Goal: Task Accomplishment & Management: Complete application form

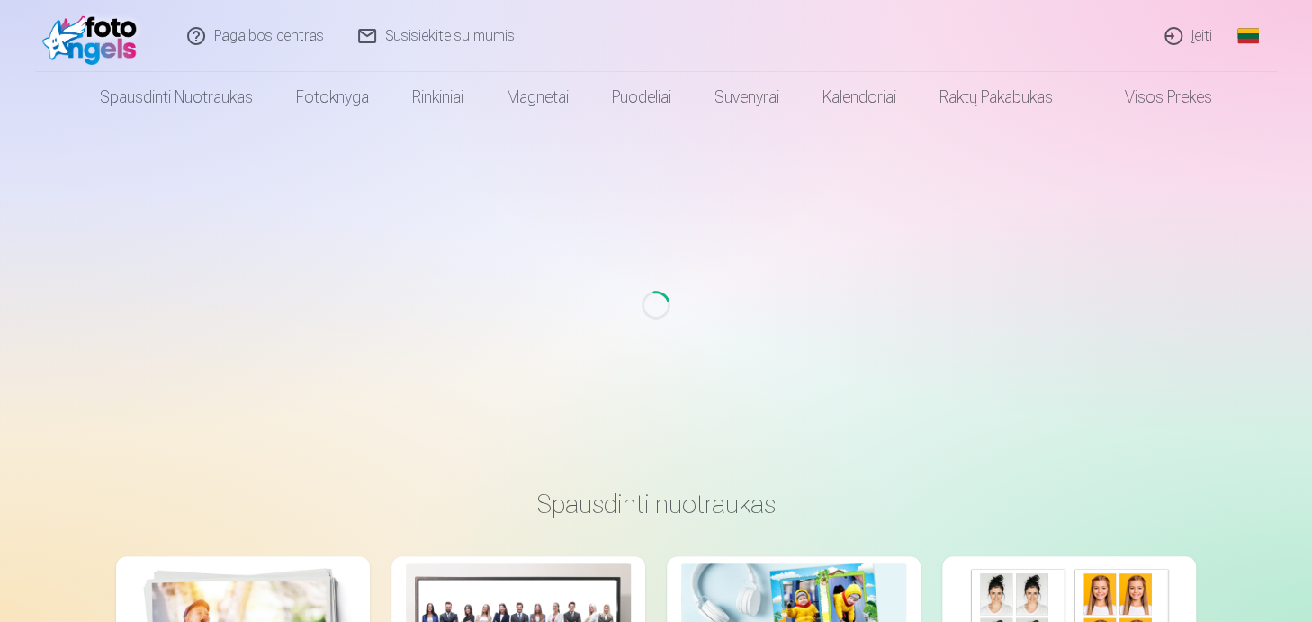
click at [724, 318] on div "Loading..." at bounding box center [656, 304] width 1298 height 365
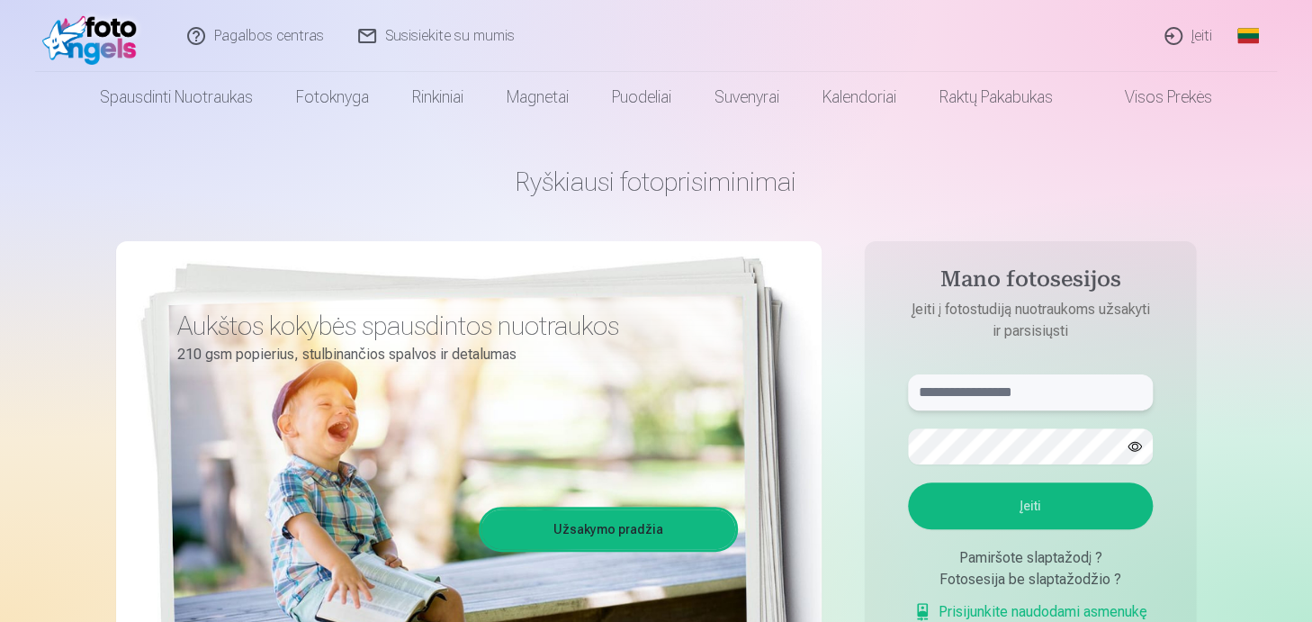
click at [1034, 392] on input "text" at bounding box center [1030, 392] width 245 height 36
click at [1009, 396] on input "text" at bounding box center [1030, 392] width 245 height 36
type input "**********"
click at [1020, 506] on button "Įeiti" at bounding box center [1030, 505] width 245 height 47
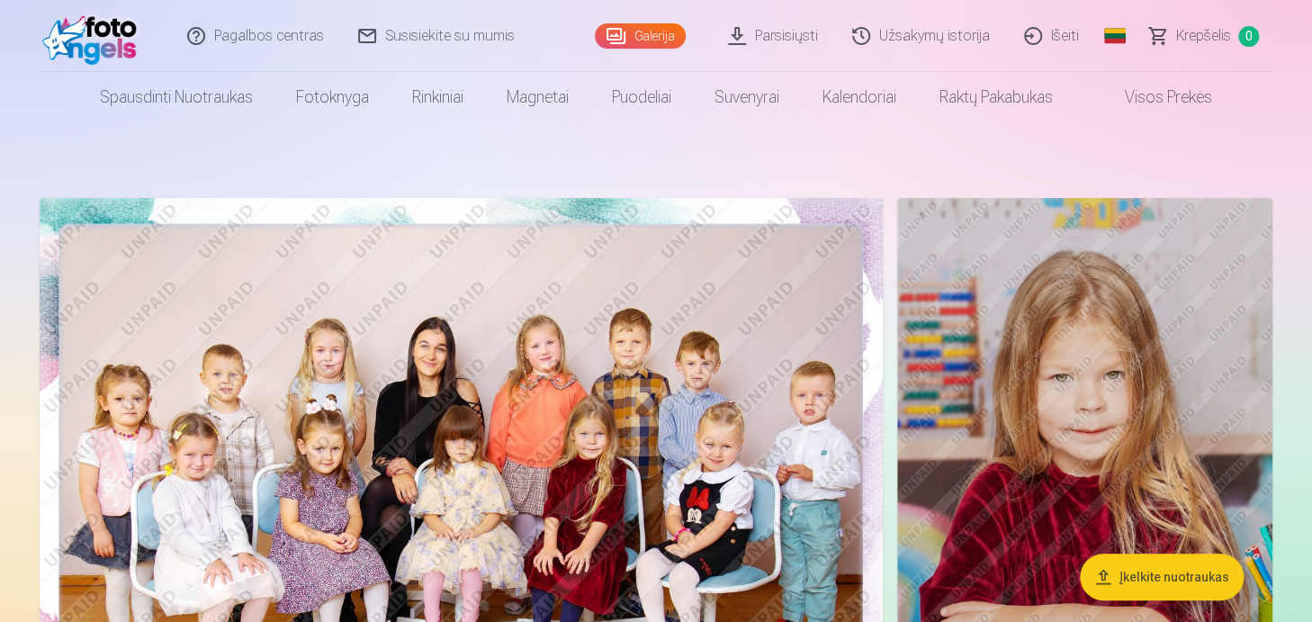
drag, startPoint x: 1298, startPoint y: 264, endPoint x: 1300, endPoint y: 291, distance: 27.1
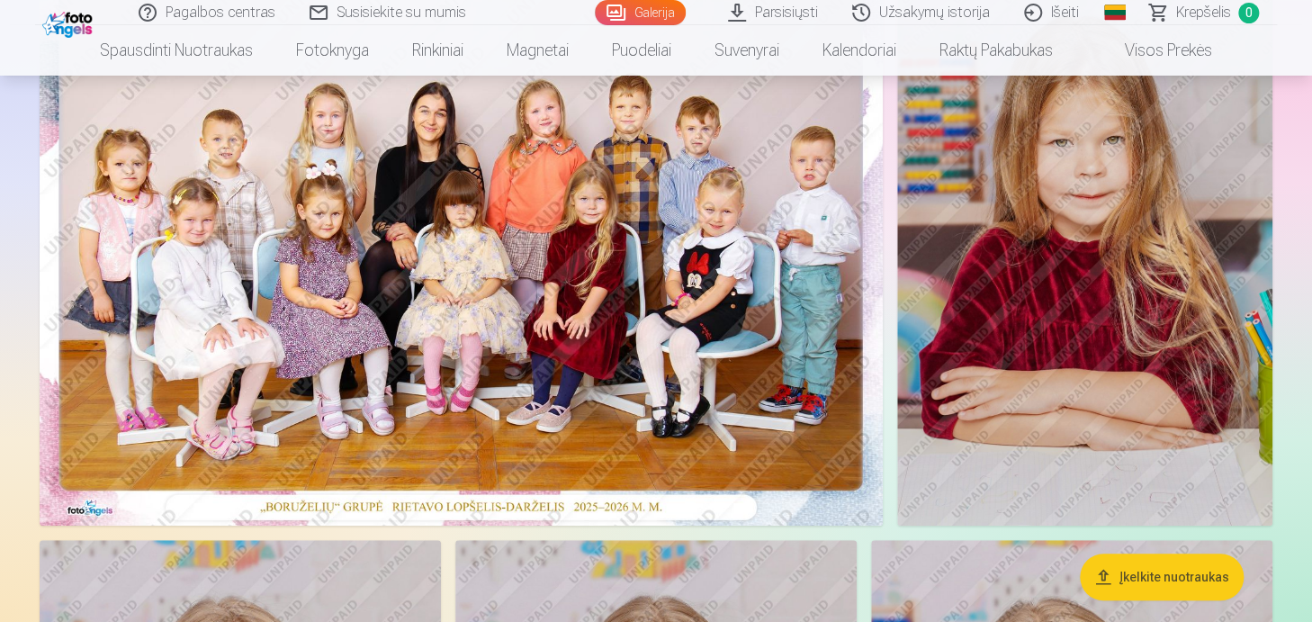
scroll to position [202, 0]
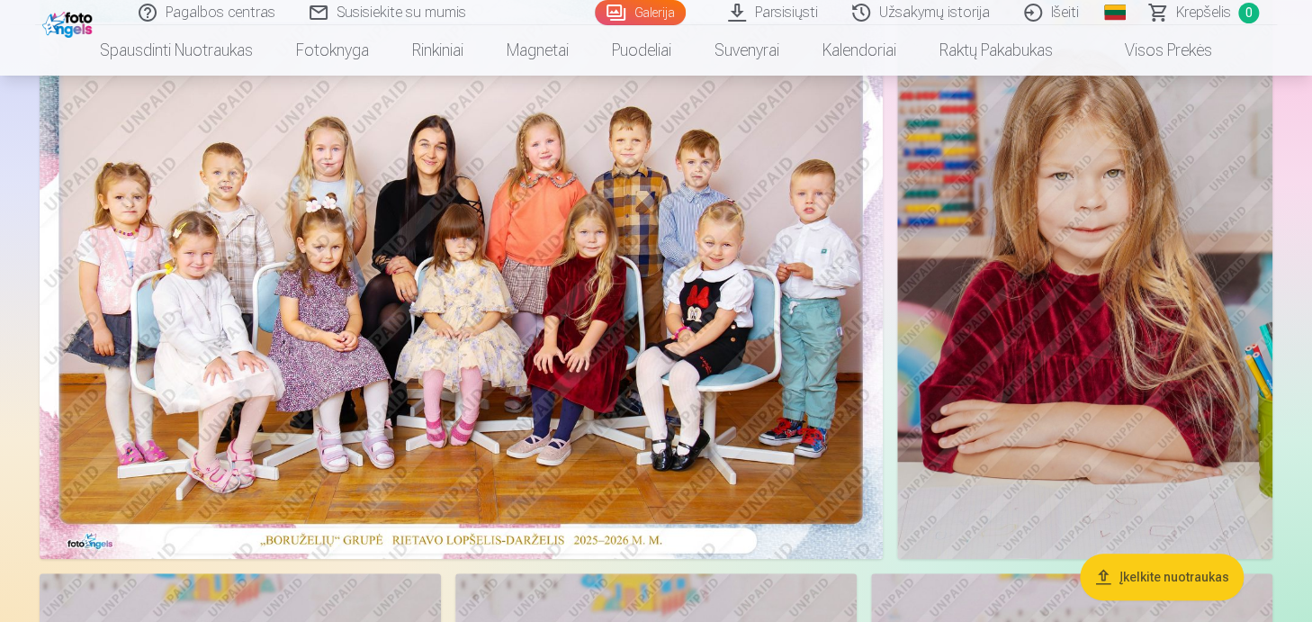
click at [773, 203] on img at bounding box center [461, 277] width 843 height 562
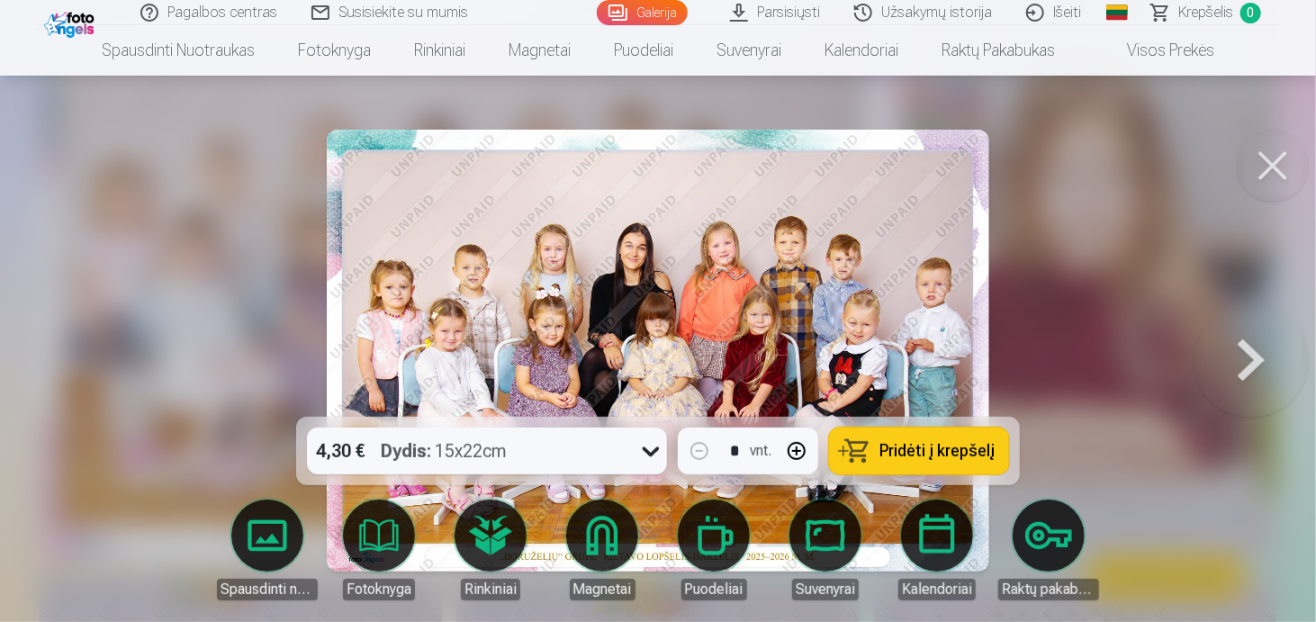
click at [1055, 167] on div at bounding box center [658, 311] width 1316 height 622
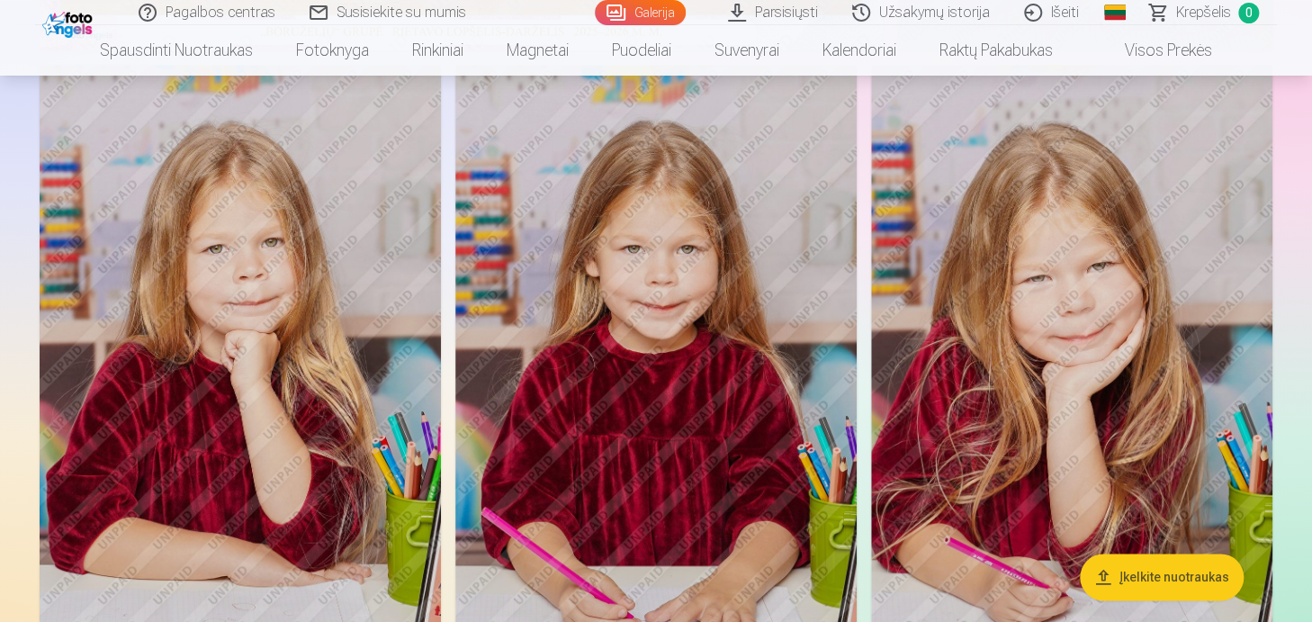
scroll to position [670, 0]
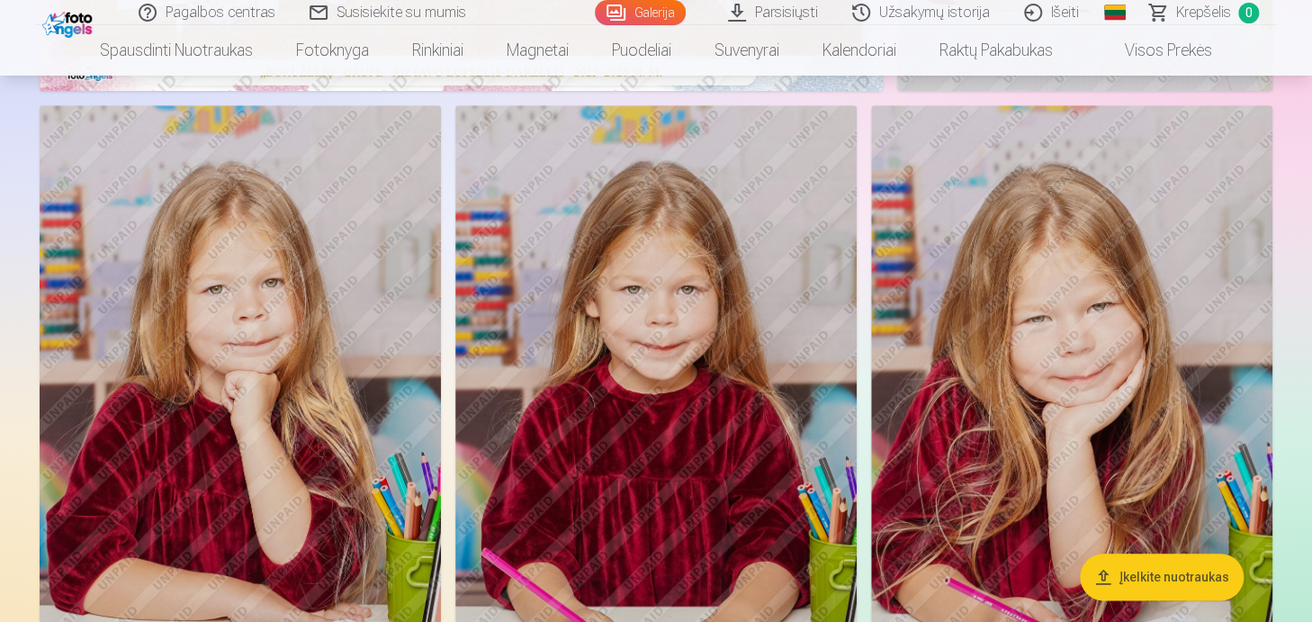
click at [661, 13] on link "Galerija" at bounding box center [640, 12] width 91 height 25
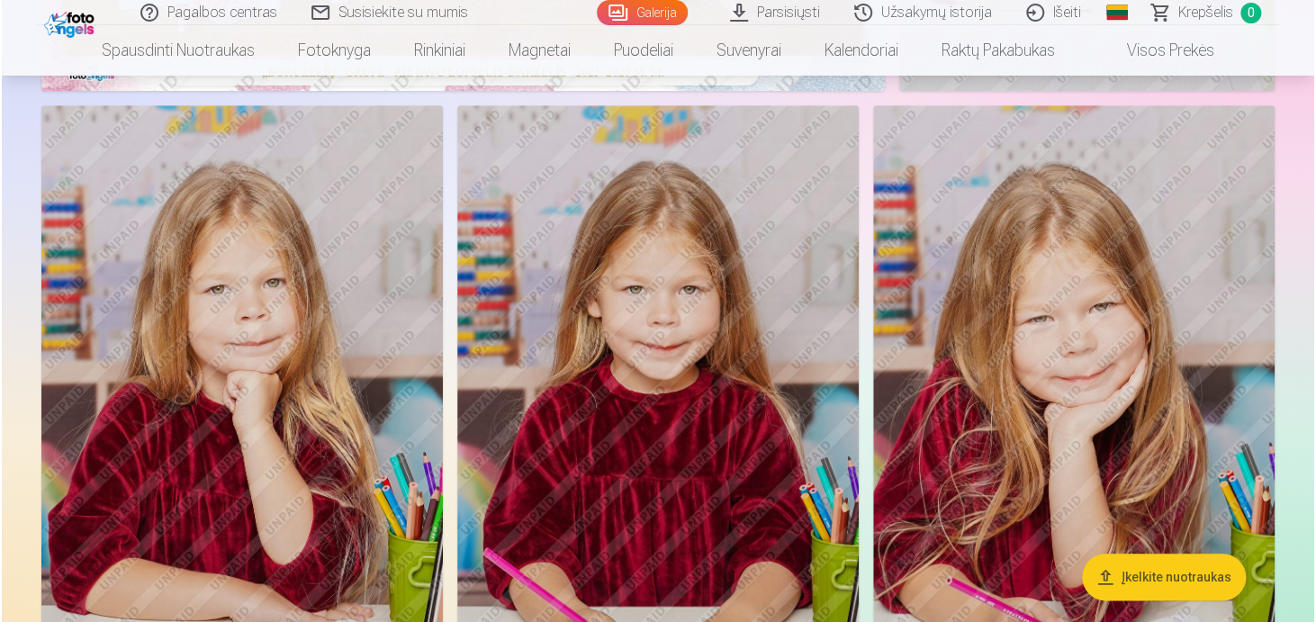
scroll to position [0, 0]
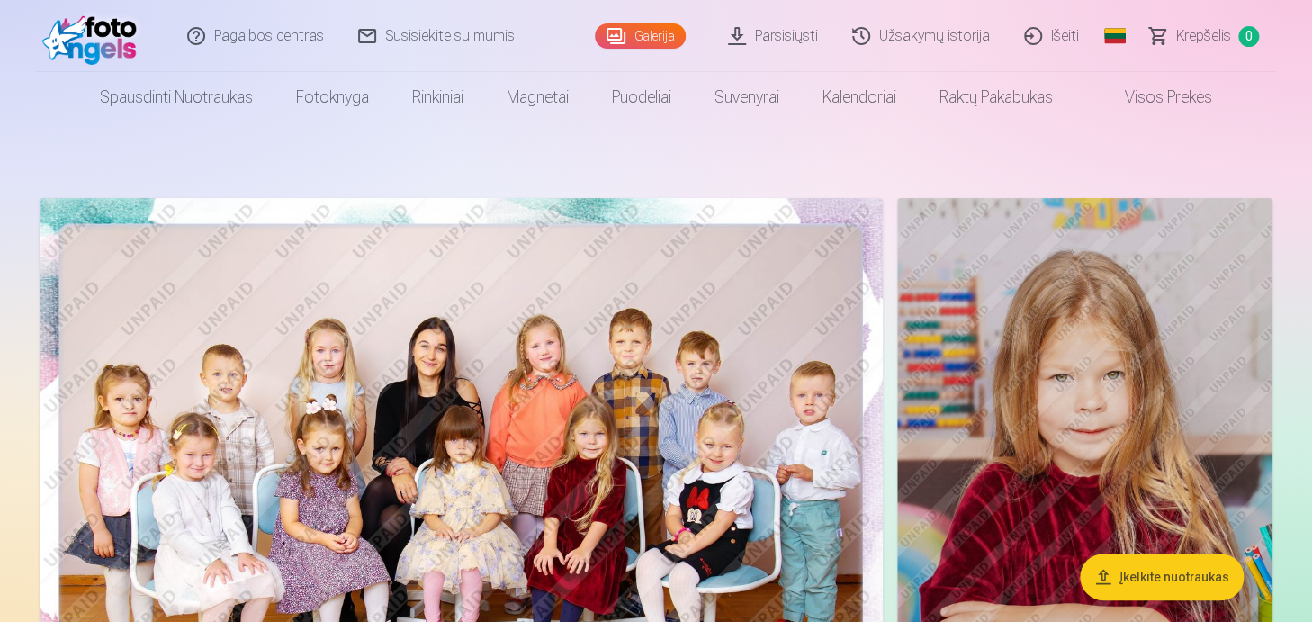
click at [522, 347] on img at bounding box center [461, 479] width 843 height 562
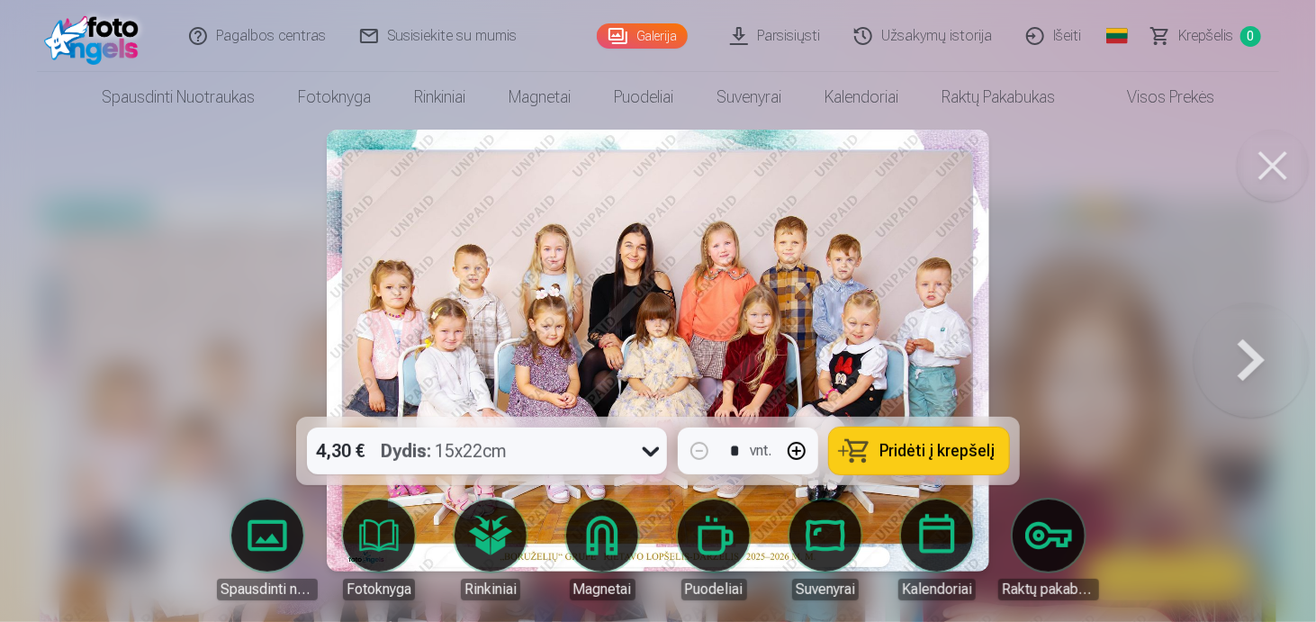
click at [667, 248] on img at bounding box center [658, 351] width 662 height 442
click at [1249, 362] on button at bounding box center [1250, 350] width 115 height 96
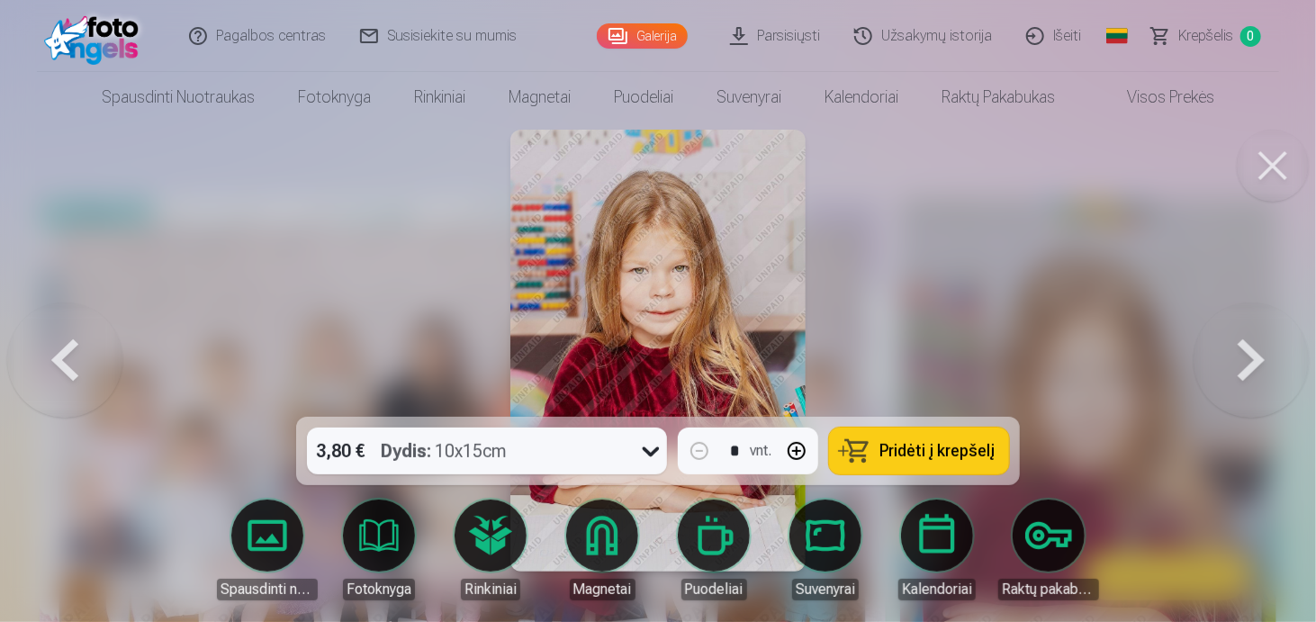
click at [1249, 362] on button at bounding box center [1250, 350] width 115 height 96
